Goal: Task Accomplishment & Management: Manage account settings

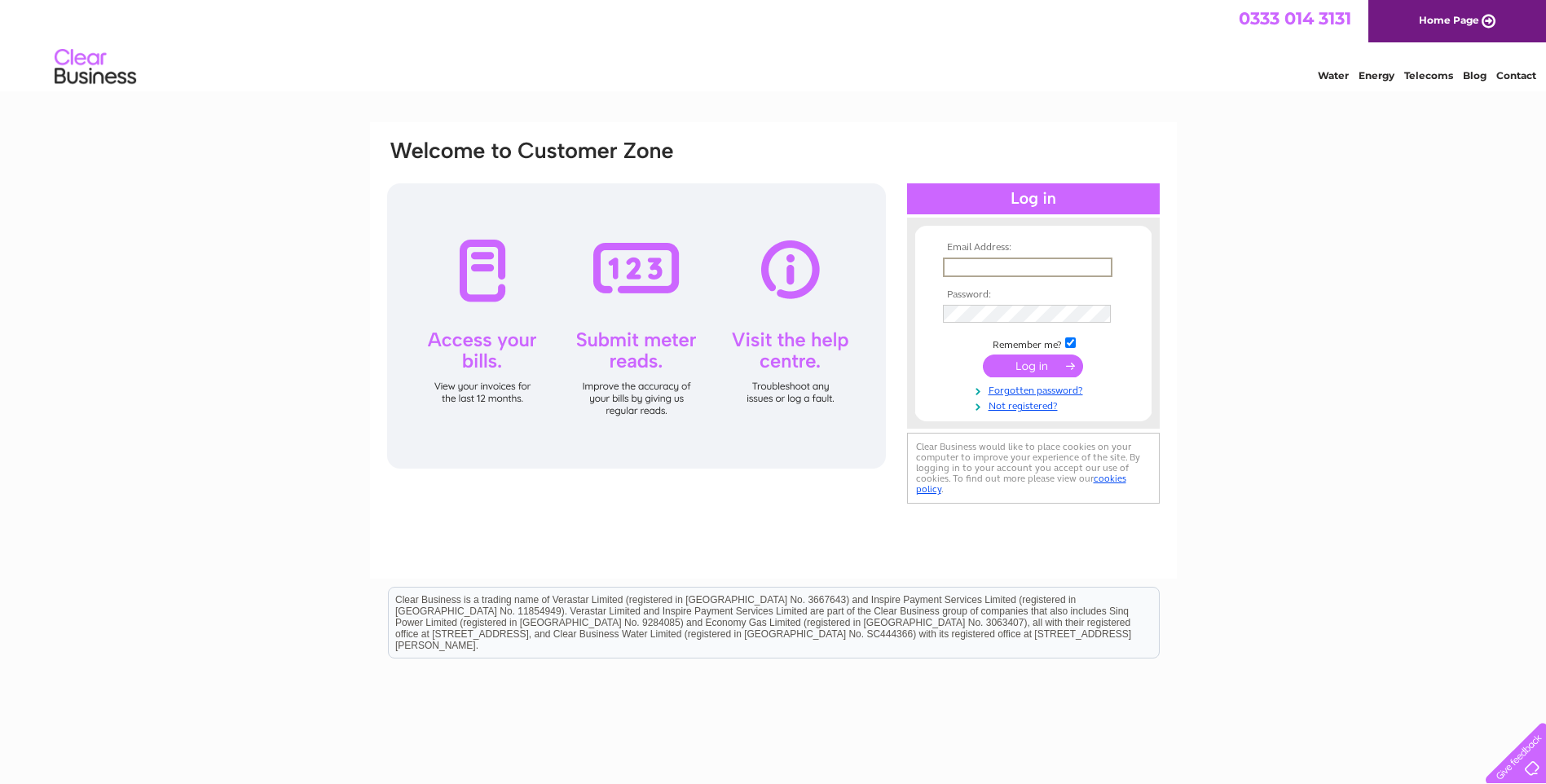
click at [987, 266] on input "text" at bounding box center [1027, 267] width 170 height 20
type input "daz5shaw@yahoo.com"
click at [983, 354] on input "submit" at bounding box center [1033, 366] width 100 height 23
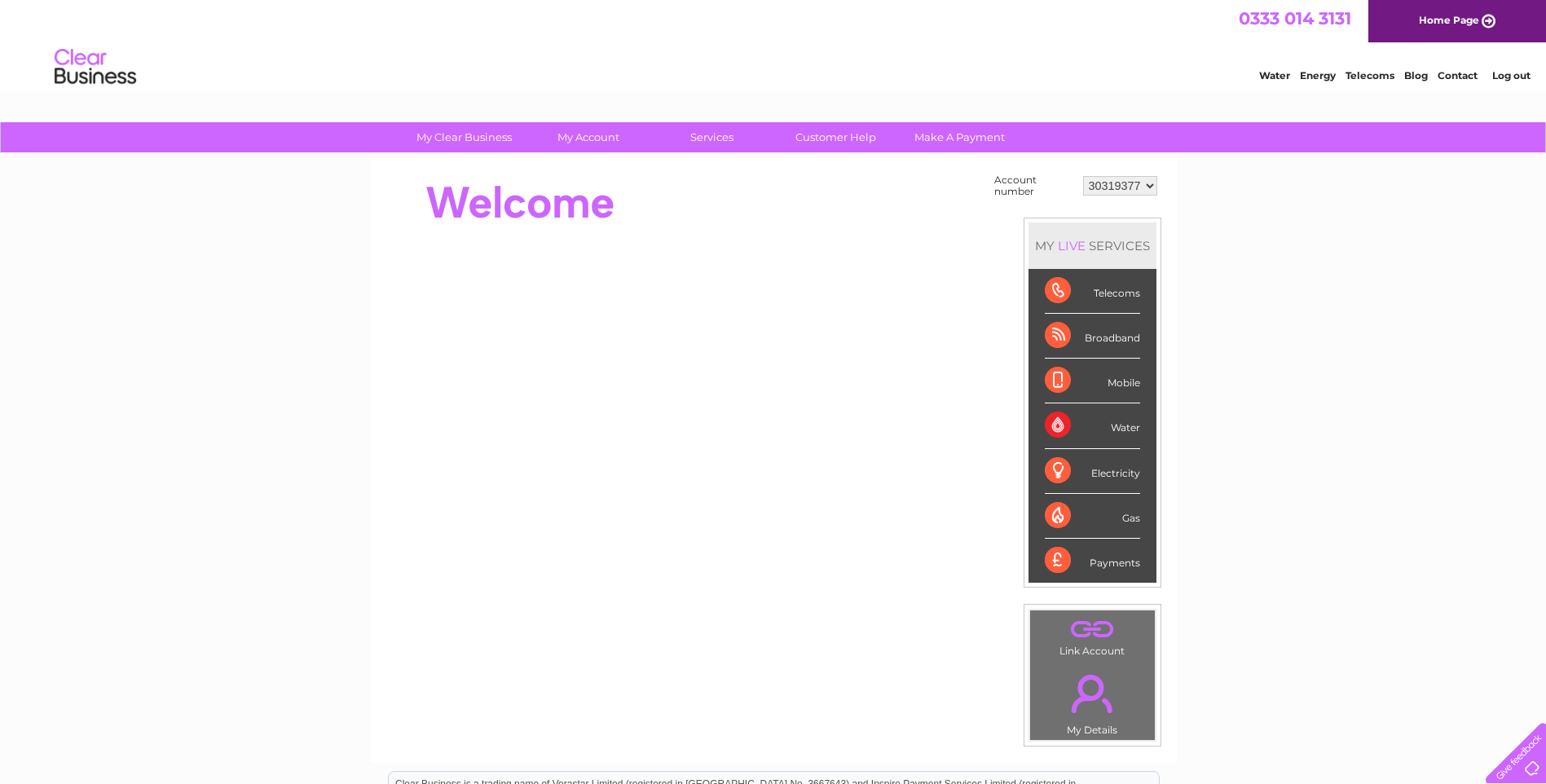
click at [1365, 376] on div "My Clear Business Login Details My Details My Preferences Link Account My Accou…" at bounding box center [773, 581] width 1546 height 919
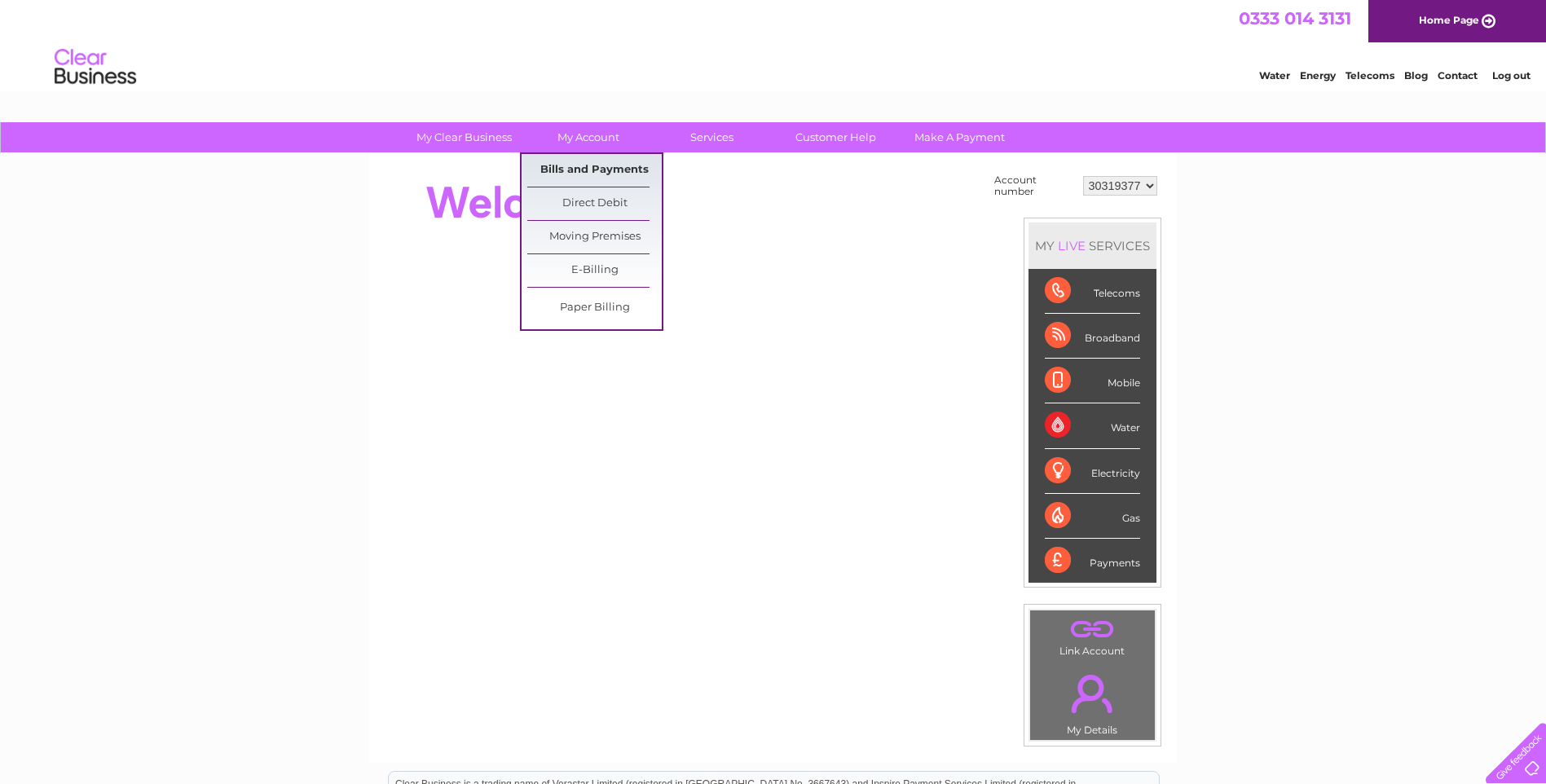
click at [569, 168] on link "Bills and Payments" at bounding box center [595, 171] width 135 height 33
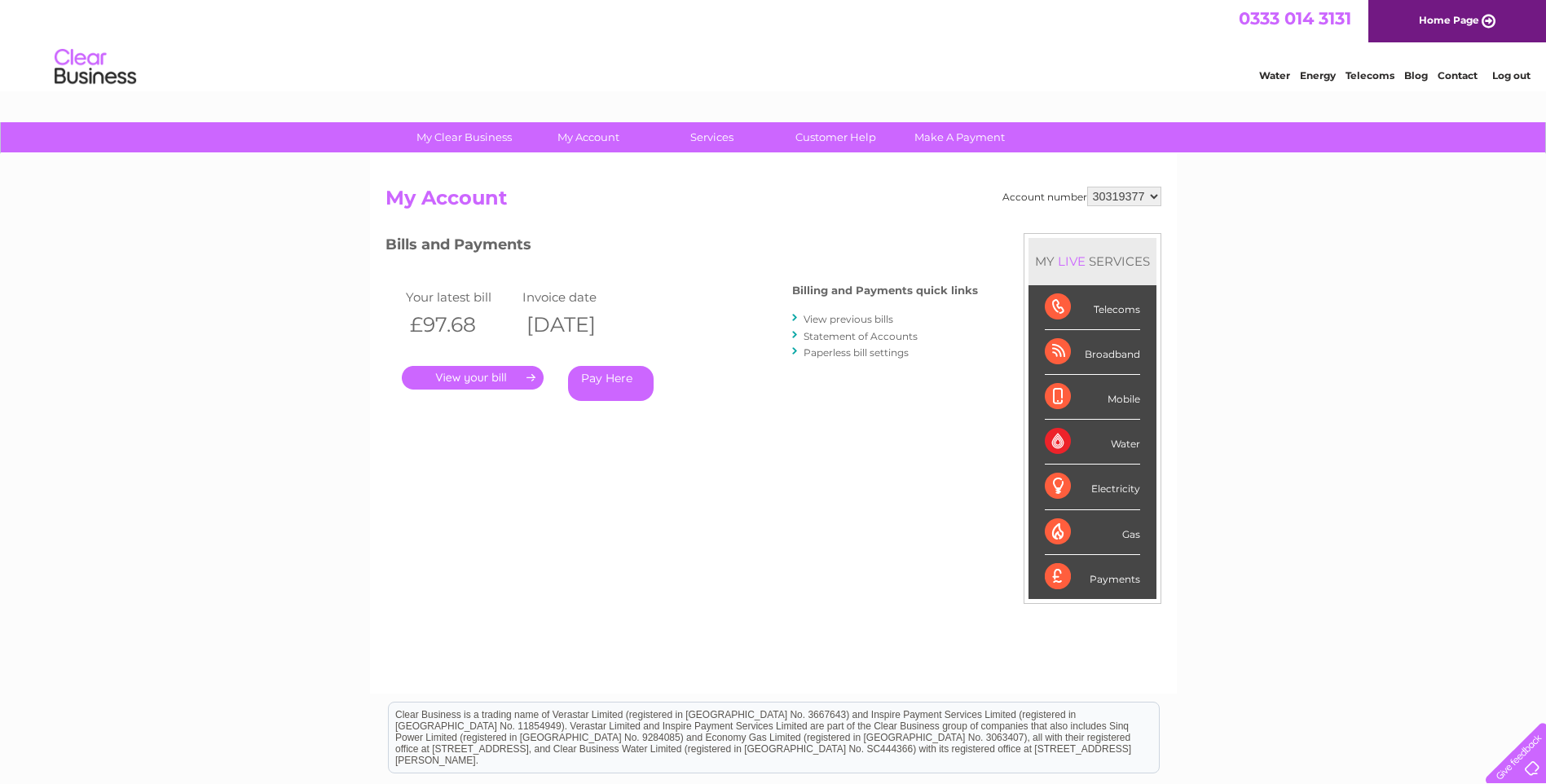
click at [866, 317] on link "View previous bills" at bounding box center [848, 318] width 89 height 12
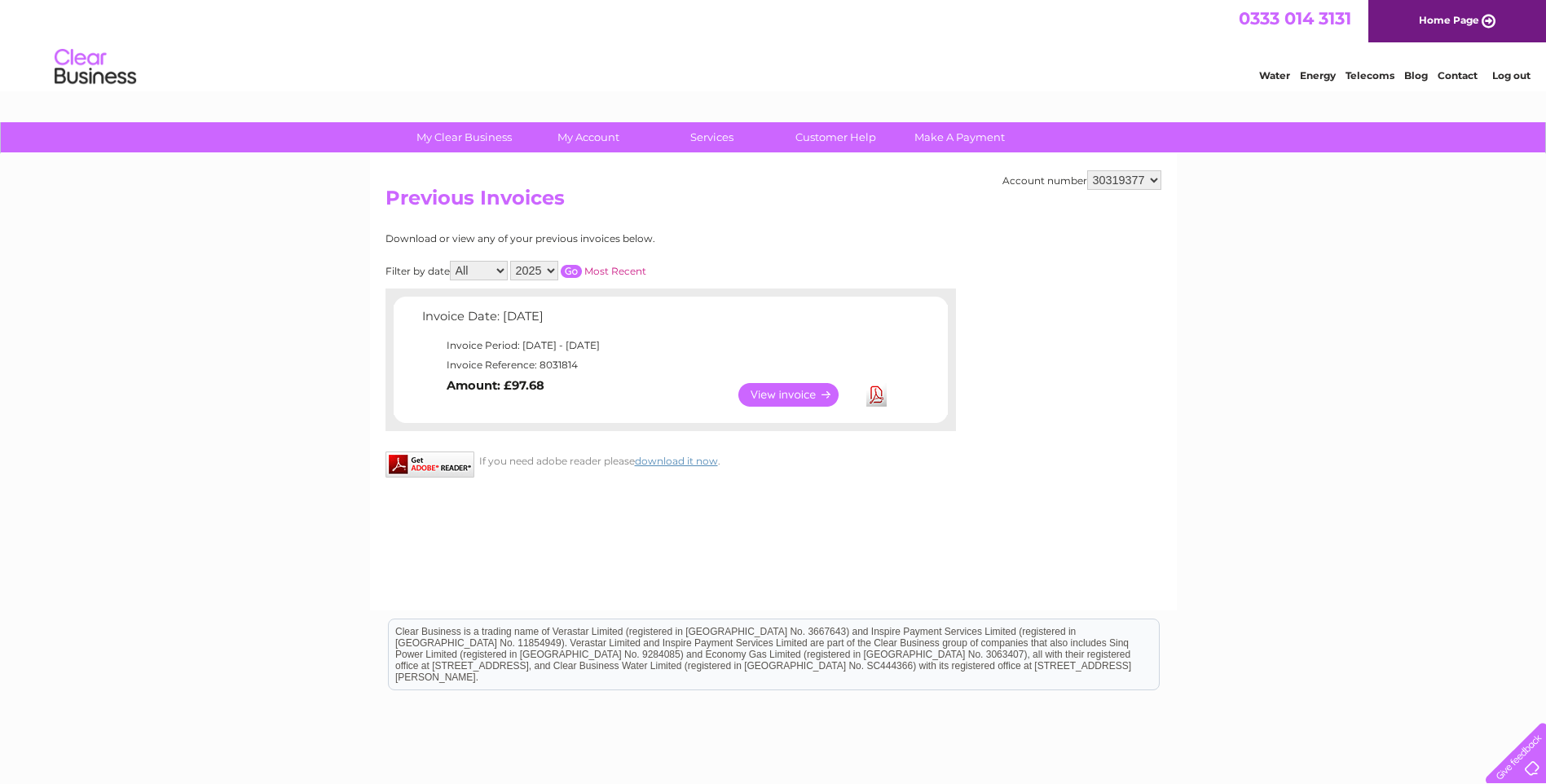
click at [499, 271] on select "All August" at bounding box center [478, 271] width 58 height 20
select select "8"
click at [451, 261] on select "All August" at bounding box center [478, 271] width 58 height 20
click at [567, 276] on input "button" at bounding box center [571, 271] width 21 height 13
click at [601, 269] on link "Most Recent" at bounding box center [615, 271] width 62 height 12
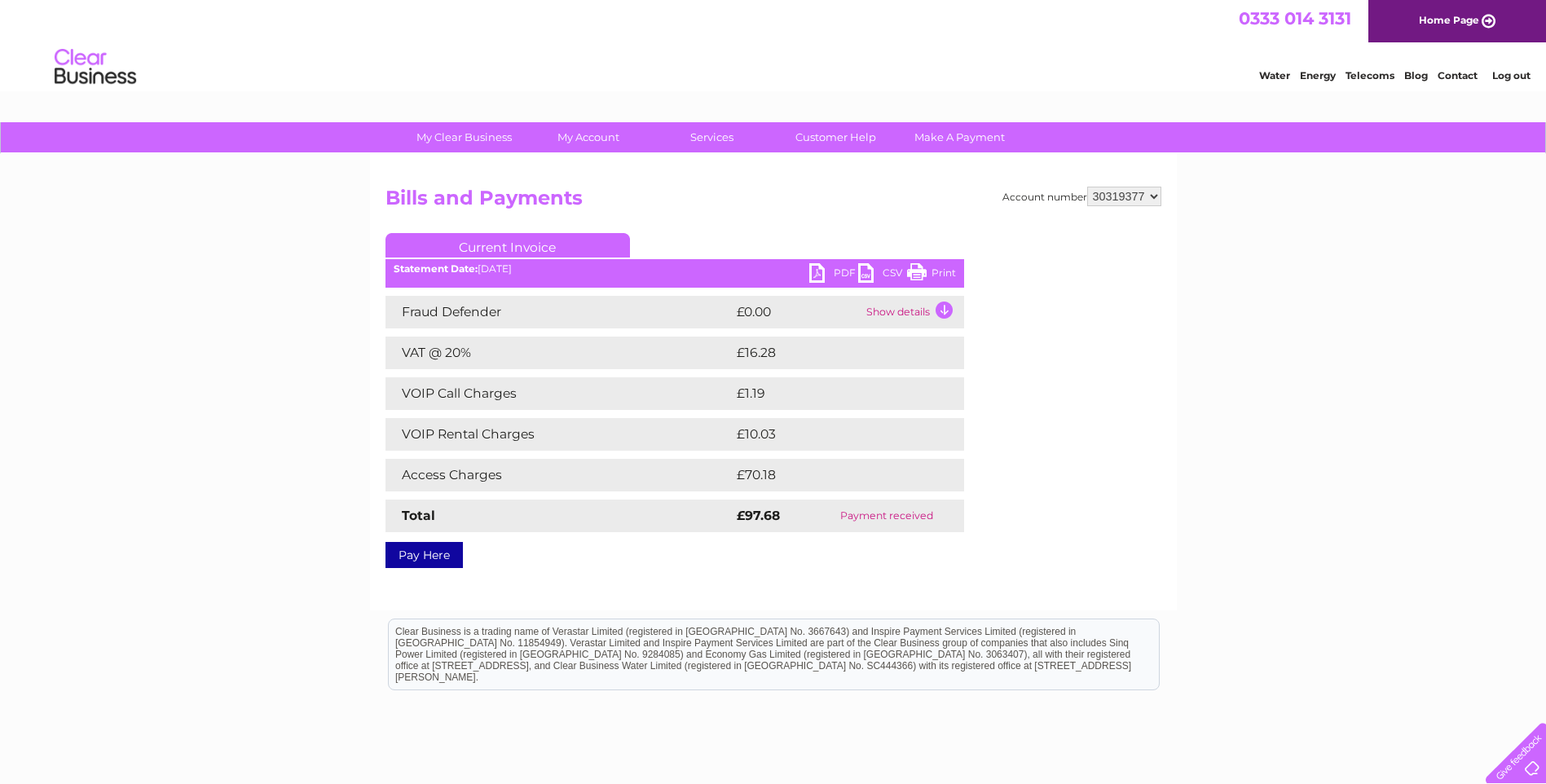
click at [1151, 194] on select "30319377" at bounding box center [1124, 196] width 74 height 20
click at [1146, 244] on div at bounding box center [1098, 330] width 128 height 195
